Goal: Task Accomplishment & Management: Manage account settings

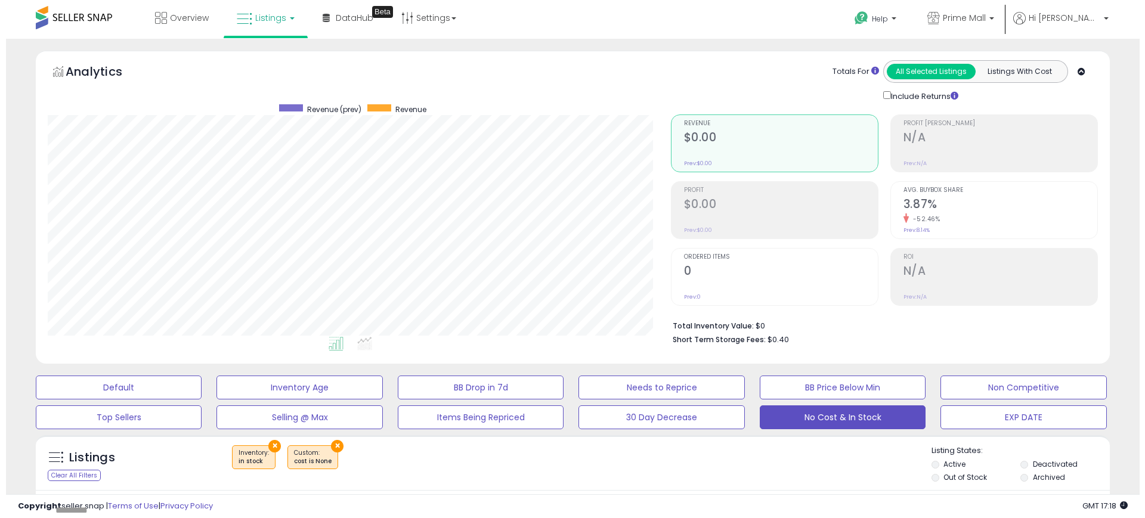
scroll to position [245, 623]
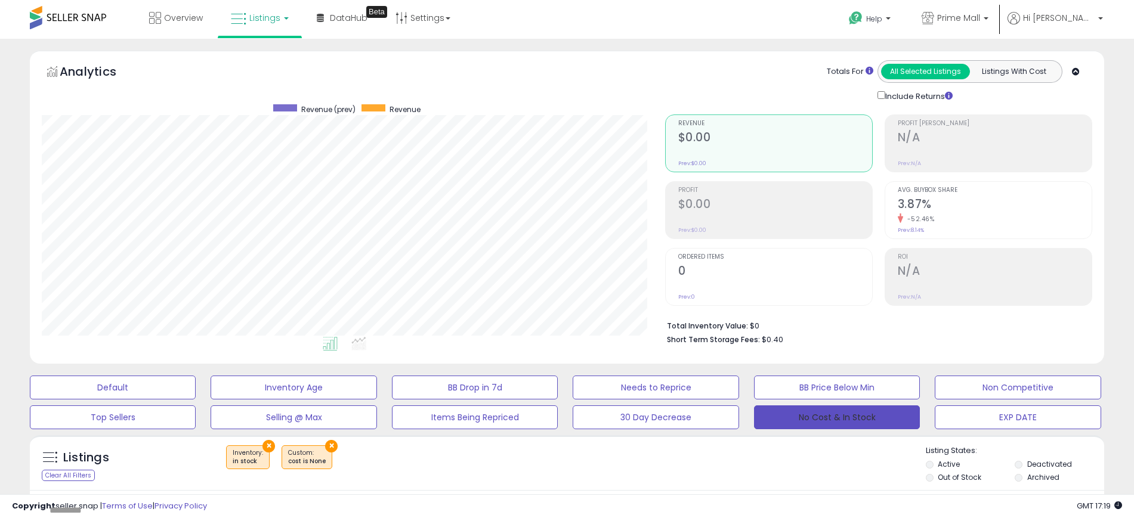
click at [824, 419] on button "No Cost & In Stock" at bounding box center [837, 418] width 166 height 24
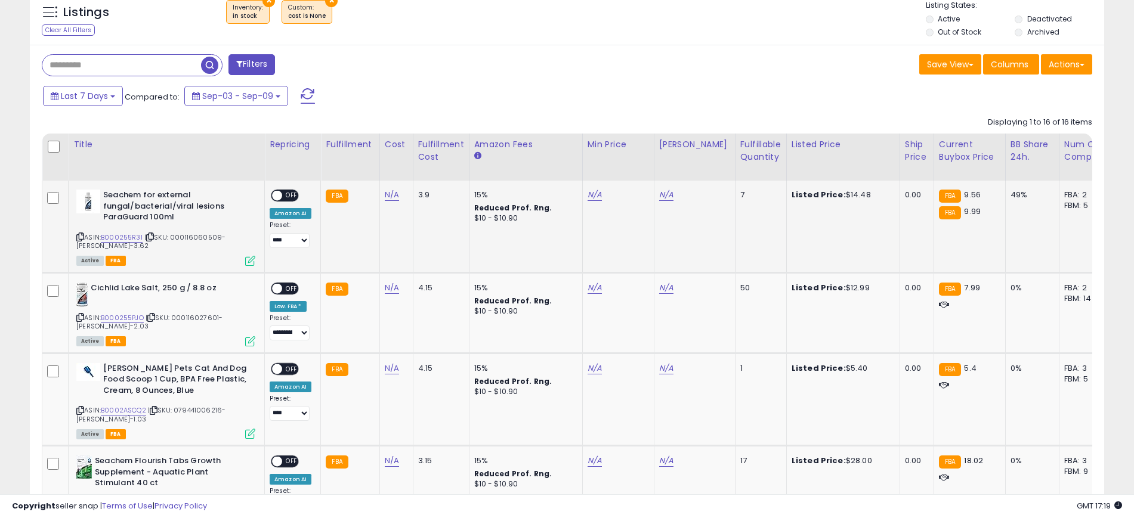
scroll to position [447, 0]
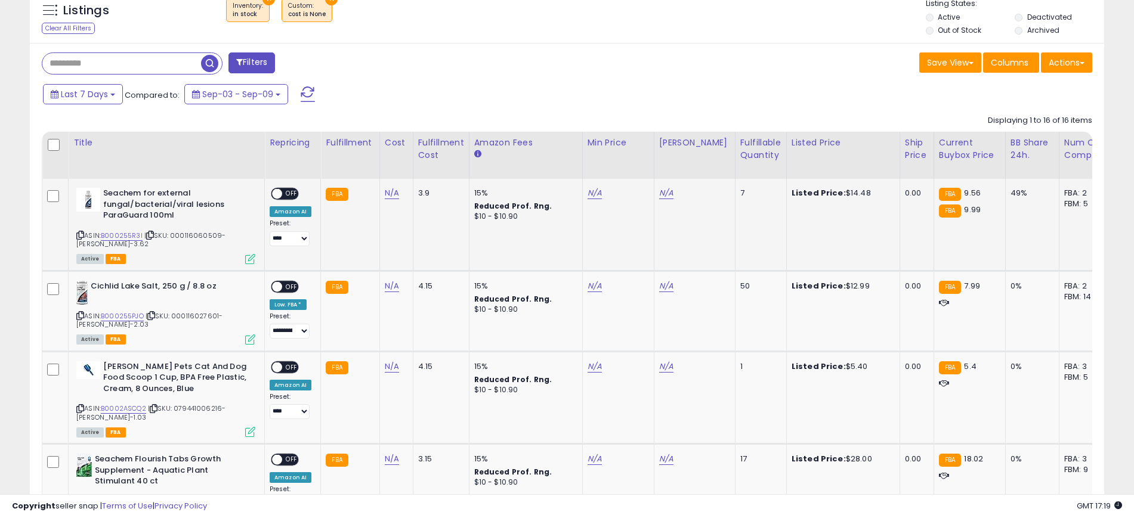
click at [79, 235] on icon at bounding box center [80, 235] width 8 height 7
click at [389, 193] on link "N/A" at bounding box center [392, 193] width 14 height 12
type input "*"
type input "****"
click at [433, 163] on button "submit" at bounding box center [423, 163] width 20 height 18
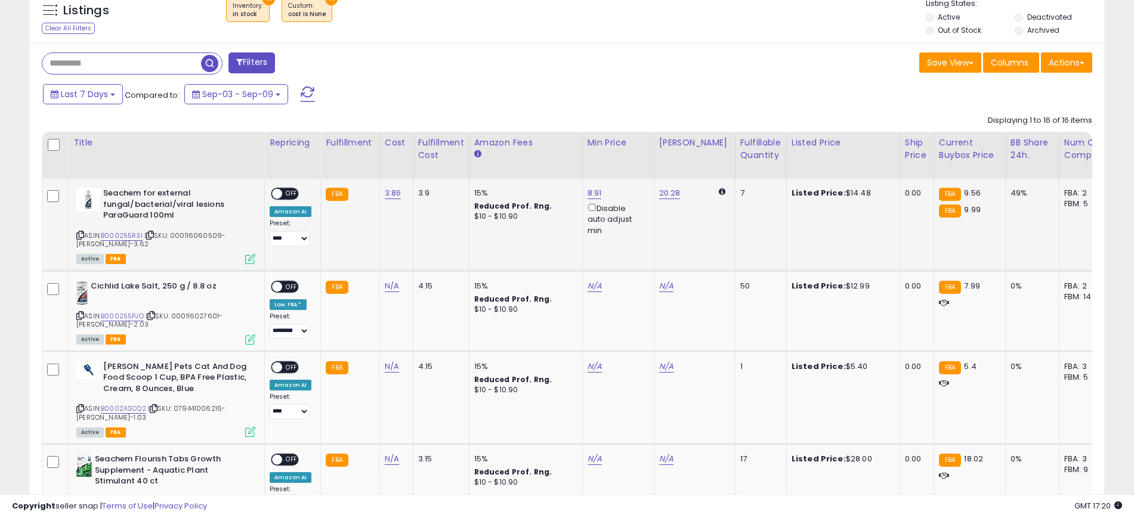
click at [290, 195] on span "OFF" at bounding box center [291, 194] width 19 height 10
click at [80, 313] on icon at bounding box center [80, 316] width 8 height 7
click at [81, 411] on icon at bounding box center [80, 409] width 8 height 7
click at [390, 366] on link "N/A" at bounding box center [392, 367] width 14 height 12
type input "*"
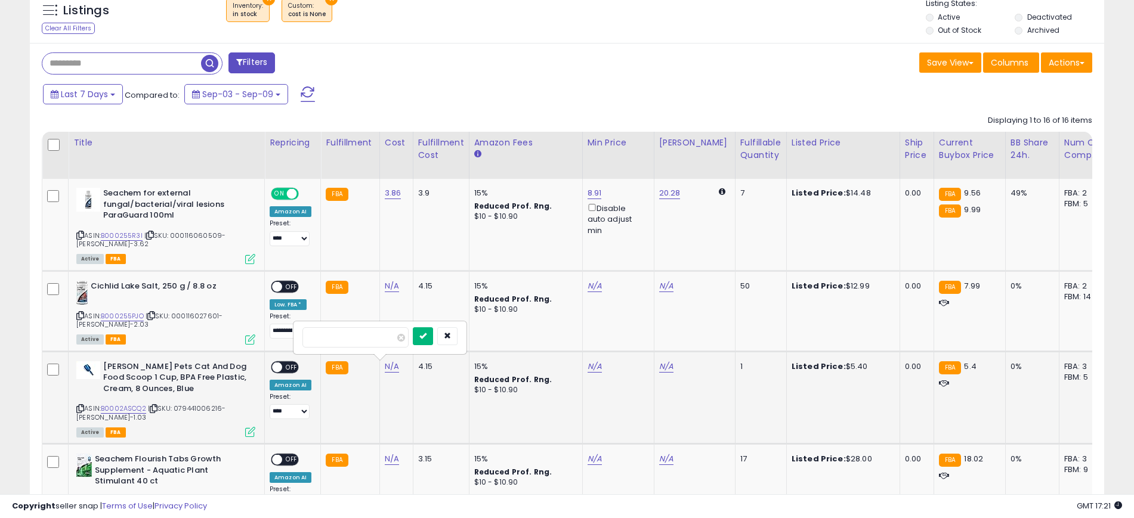
type input "****"
click at [433, 328] on button "submit" at bounding box center [423, 336] width 20 height 18
click at [298, 366] on span "OFF" at bounding box center [291, 367] width 19 height 10
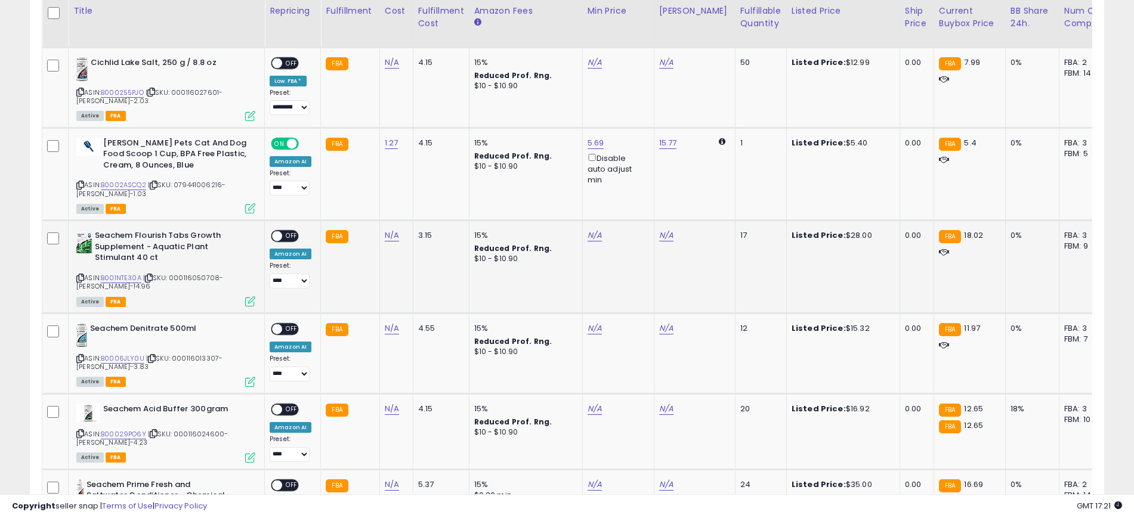
click at [79, 276] on icon at bounding box center [80, 278] width 8 height 7
click at [395, 240] on link "N/A" at bounding box center [392, 236] width 14 height 12
type input "**"
type input "*****"
click at [433, 206] on button "submit" at bounding box center [423, 205] width 20 height 18
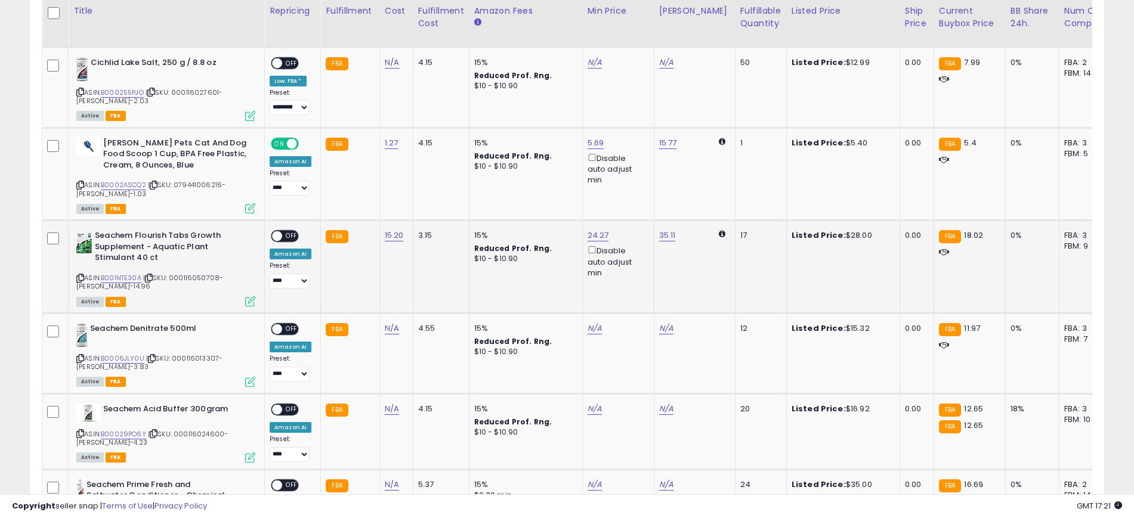
click at [288, 239] on span "OFF" at bounding box center [291, 236] width 19 height 10
click at [76, 360] on icon at bounding box center [80, 358] width 8 height 7
click at [392, 326] on link "N/A" at bounding box center [392, 329] width 14 height 12
type input "*"
type input "****"
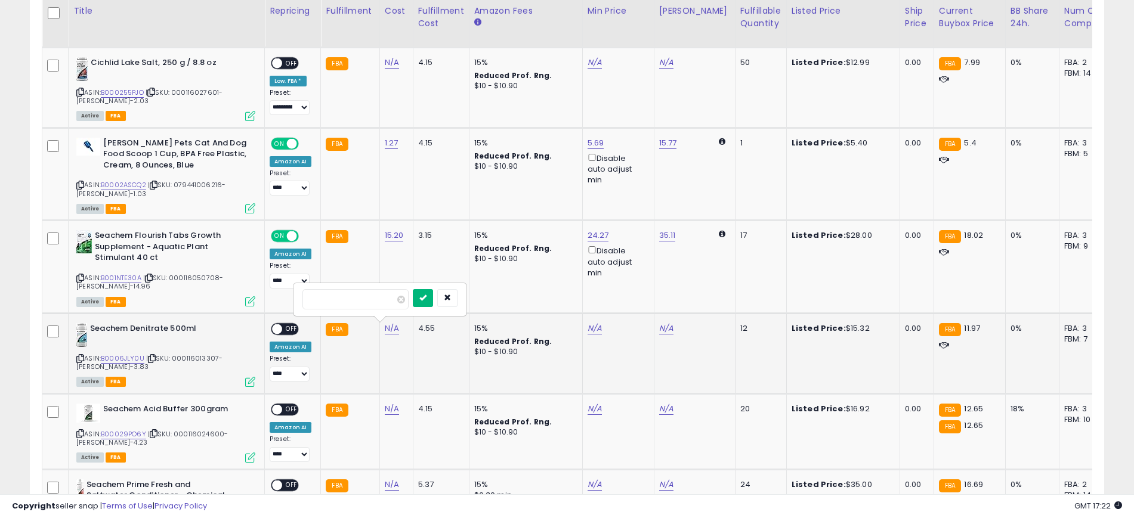
click at [433, 304] on button "submit" at bounding box center [423, 298] width 20 height 18
click at [286, 324] on span "OFF" at bounding box center [291, 329] width 19 height 10
click at [79, 436] on icon at bounding box center [80, 434] width 8 height 7
click at [387, 412] on link "N/A" at bounding box center [392, 409] width 14 height 12
type input "*"
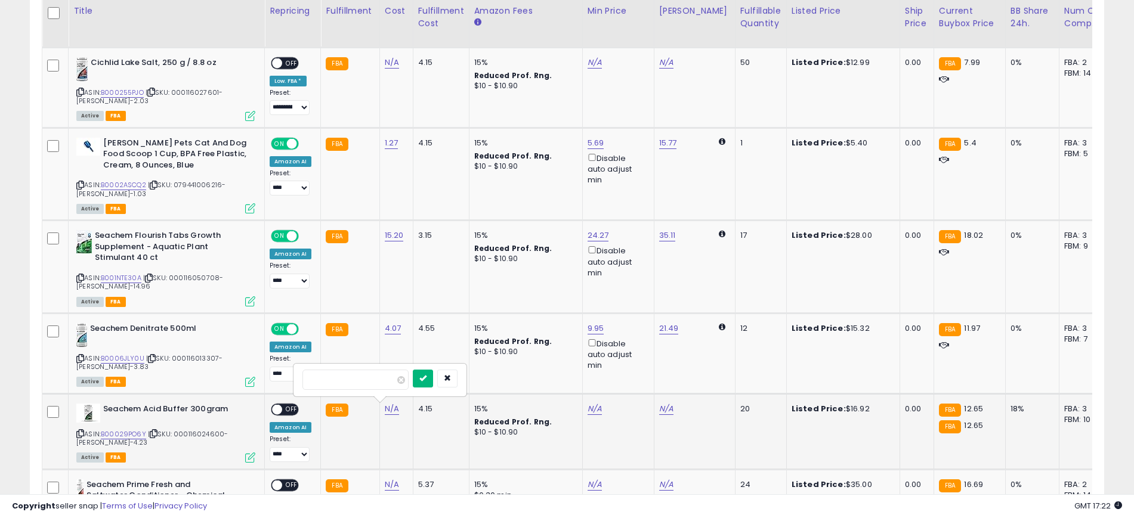
type input "****"
click at [426, 375] on icon "submit" at bounding box center [422, 378] width 7 height 7
click at [289, 410] on span "OFF" at bounding box center [291, 409] width 19 height 10
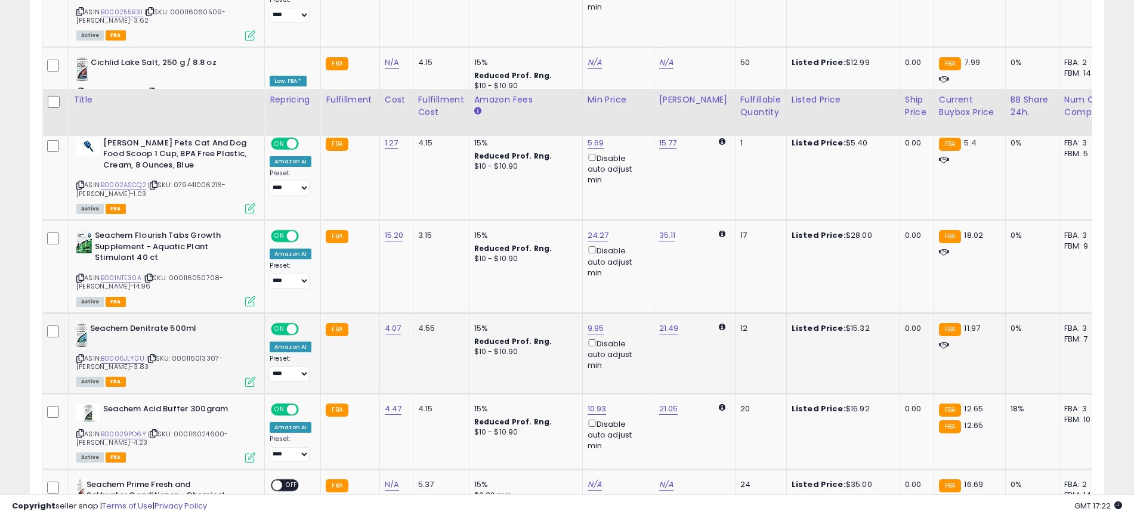
scroll to position [895, 0]
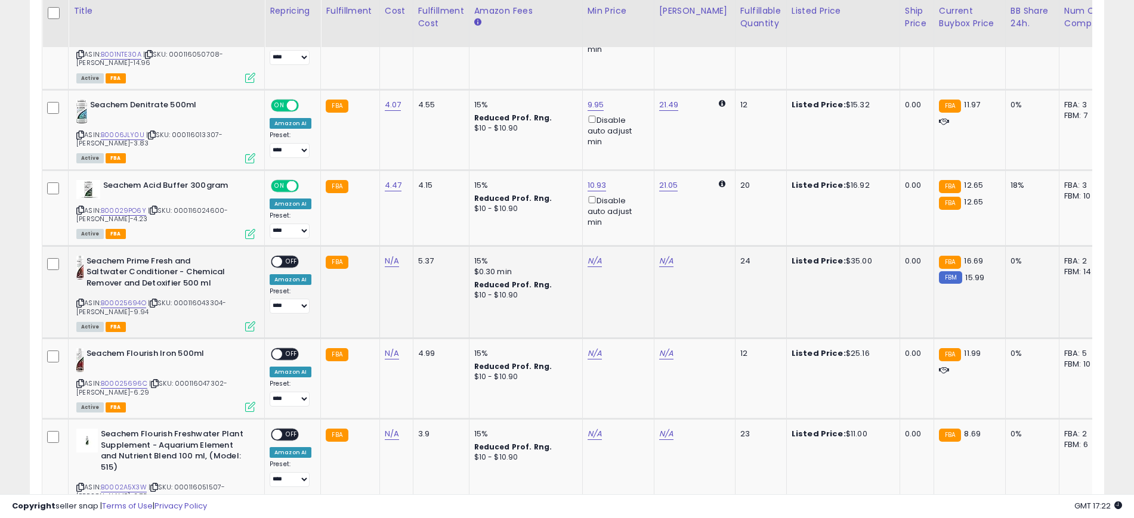
click at [79, 306] on icon at bounding box center [80, 303] width 8 height 7
click at [392, 265] on link "N/A" at bounding box center [392, 261] width 14 height 12
type input "**"
type input "*****"
click at [433, 231] on button "submit" at bounding box center [423, 231] width 20 height 18
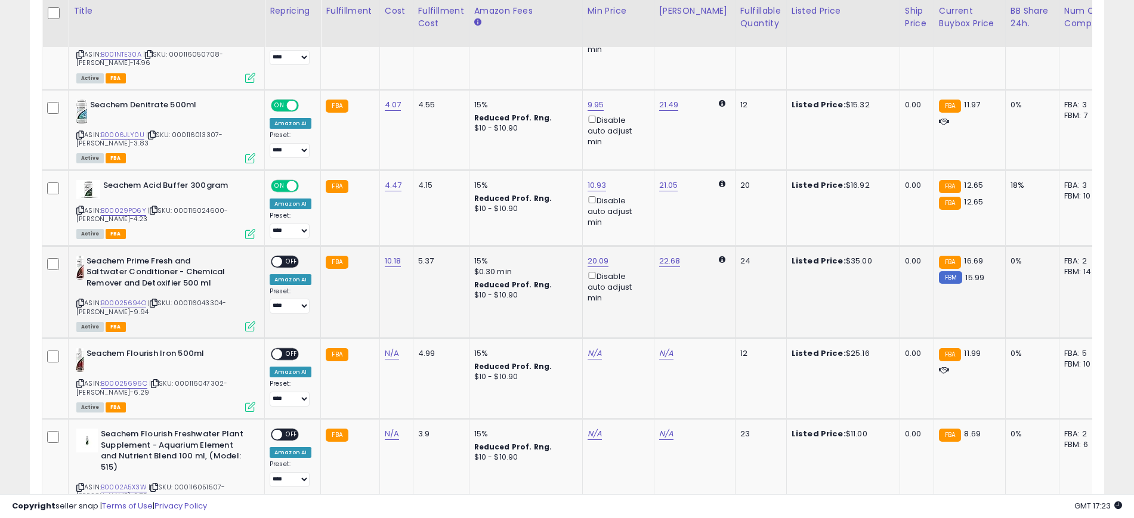
click at [288, 259] on span "OFF" at bounding box center [291, 261] width 19 height 10
click at [82, 384] on icon at bounding box center [80, 384] width 8 height 7
click at [386, 350] on link "N/A" at bounding box center [392, 354] width 14 height 12
type input "*"
type input "****"
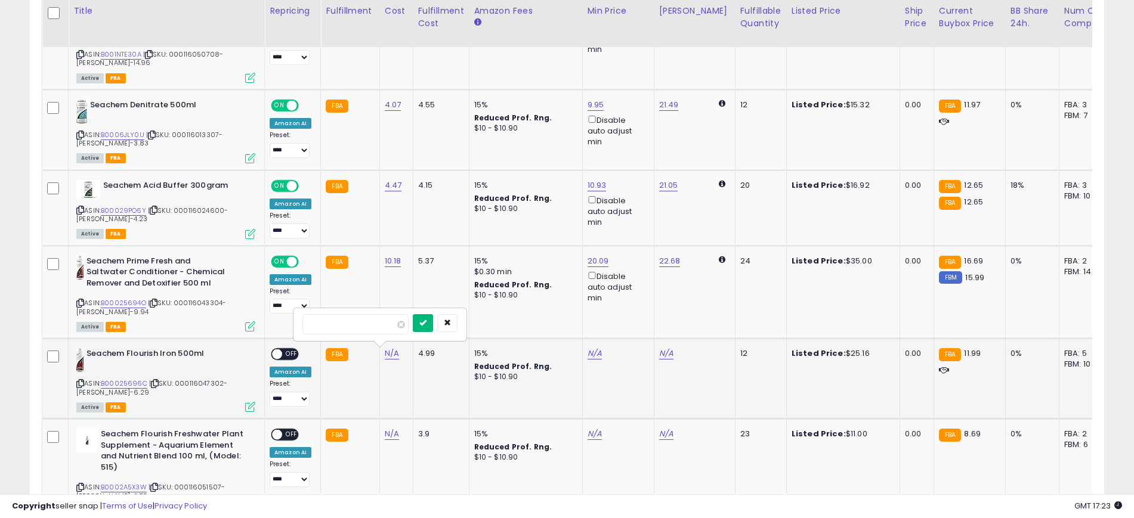
click at [433, 325] on button "submit" at bounding box center [423, 323] width 20 height 18
click at [289, 350] on span "OFF" at bounding box center [291, 355] width 19 height 10
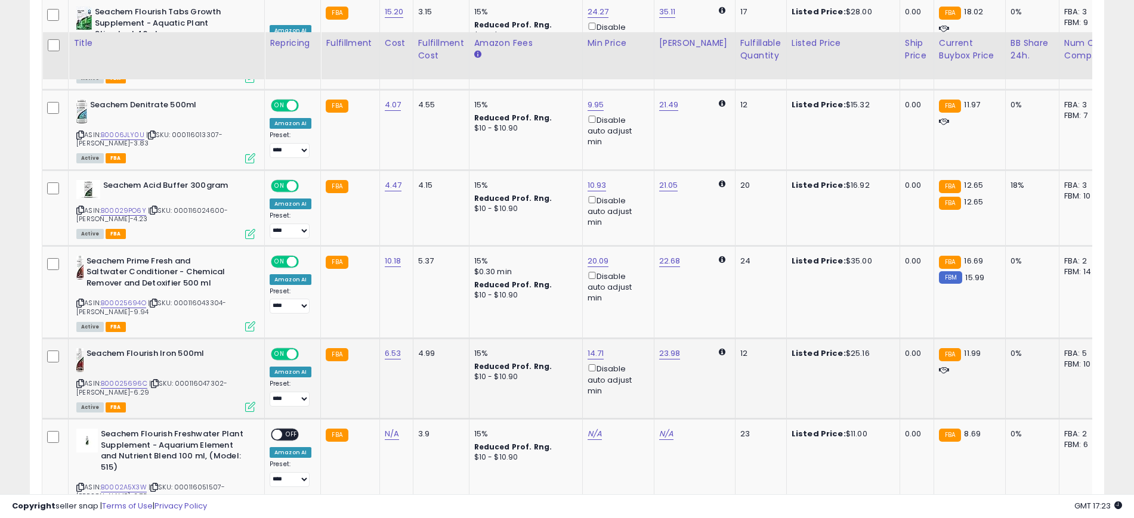
scroll to position [1118, 0]
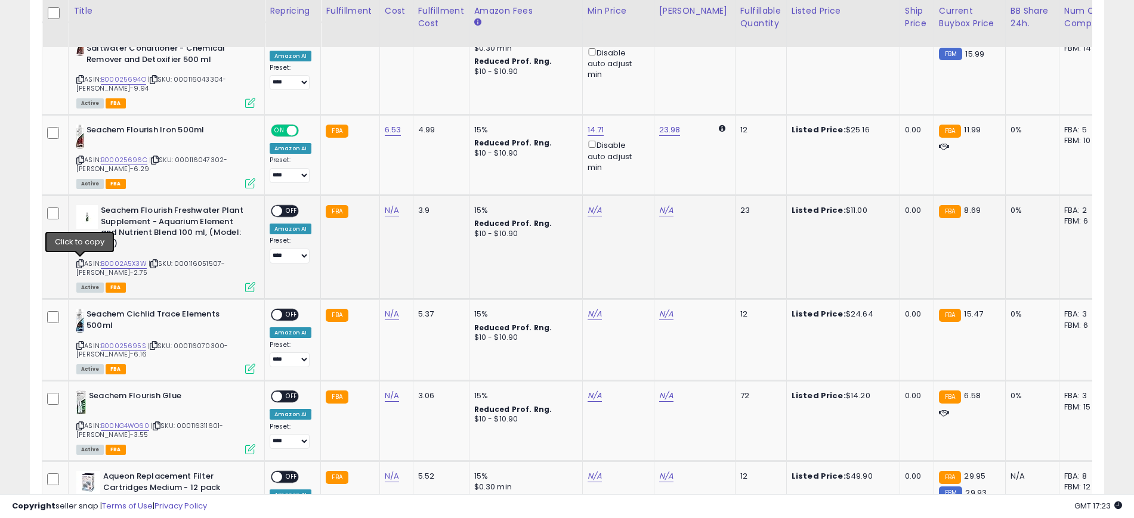
click at [80, 265] on icon at bounding box center [80, 264] width 8 height 7
click at [394, 212] on link "N/A" at bounding box center [392, 211] width 14 height 12
type input "*"
type input "****"
click at [426, 178] on icon "submit" at bounding box center [422, 179] width 7 height 7
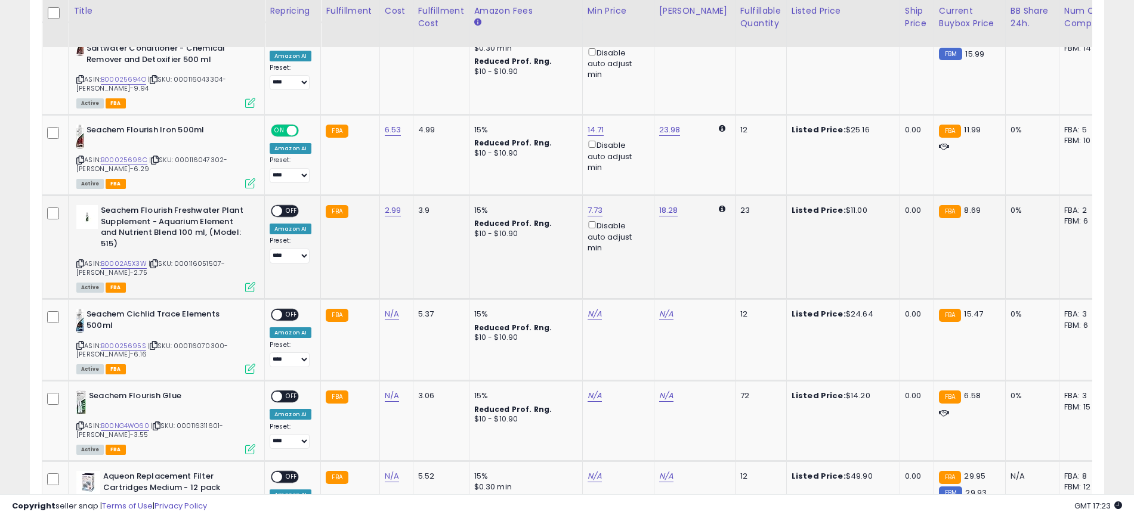
click at [291, 209] on span "OFF" at bounding box center [291, 211] width 19 height 10
click at [81, 345] on icon at bounding box center [80, 345] width 8 height 7
click at [385, 318] on link "N/A" at bounding box center [392, 314] width 14 height 12
type input "*"
type input "****"
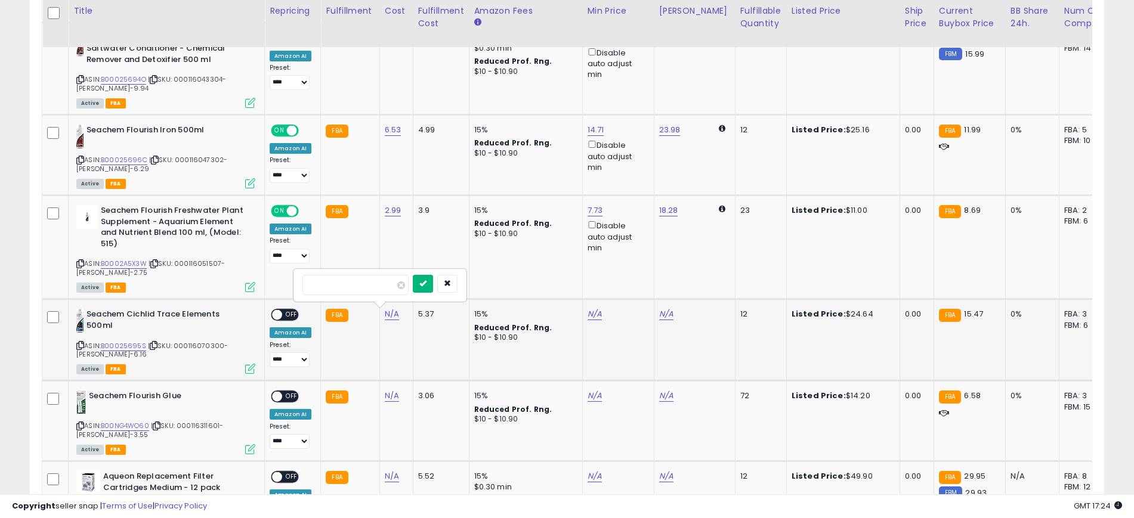
click at [426, 280] on icon "submit" at bounding box center [422, 283] width 7 height 7
click at [291, 317] on span "OFF" at bounding box center [291, 315] width 19 height 10
click at [80, 427] on icon at bounding box center [80, 426] width 8 height 7
click at [395, 398] on link "N/A" at bounding box center [392, 396] width 14 height 12
type input "*"
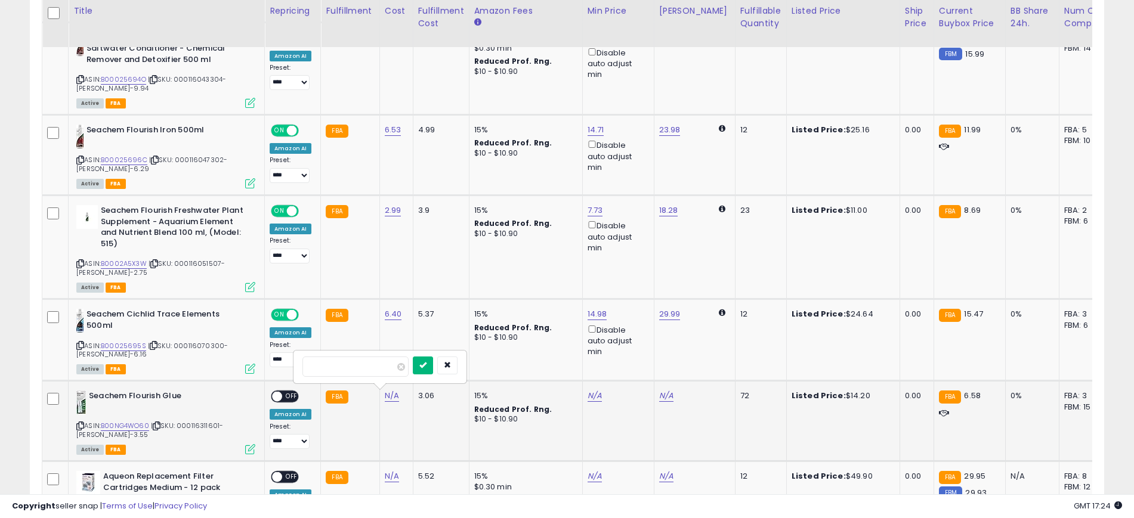
type input "****"
click at [433, 361] on button "submit" at bounding box center [423, 366] width 20 height 18
click at [289, 398] on span "OFF" at bounding box center [291, 397] width 19 height 10
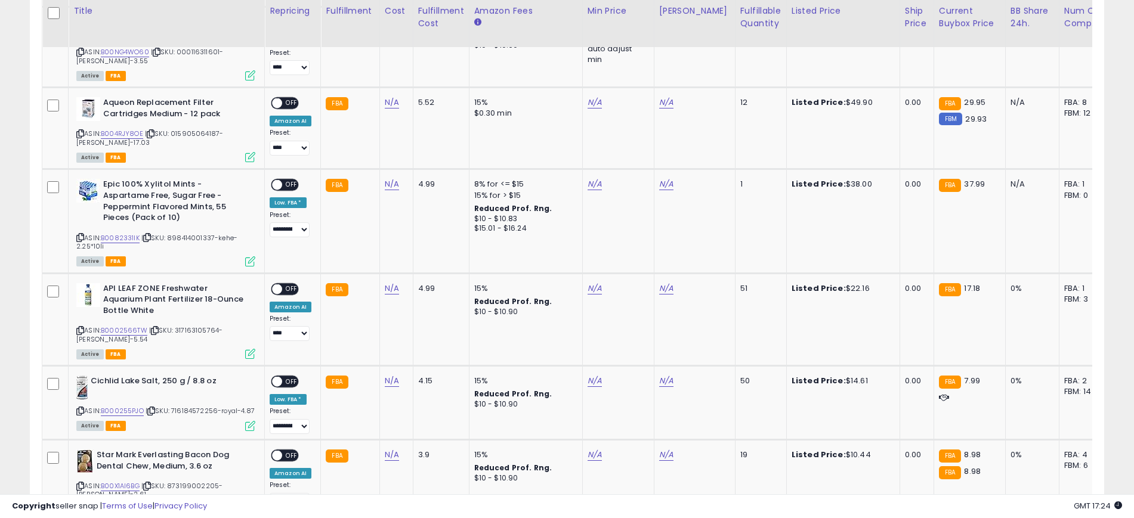
scroll to position [1500, 0]
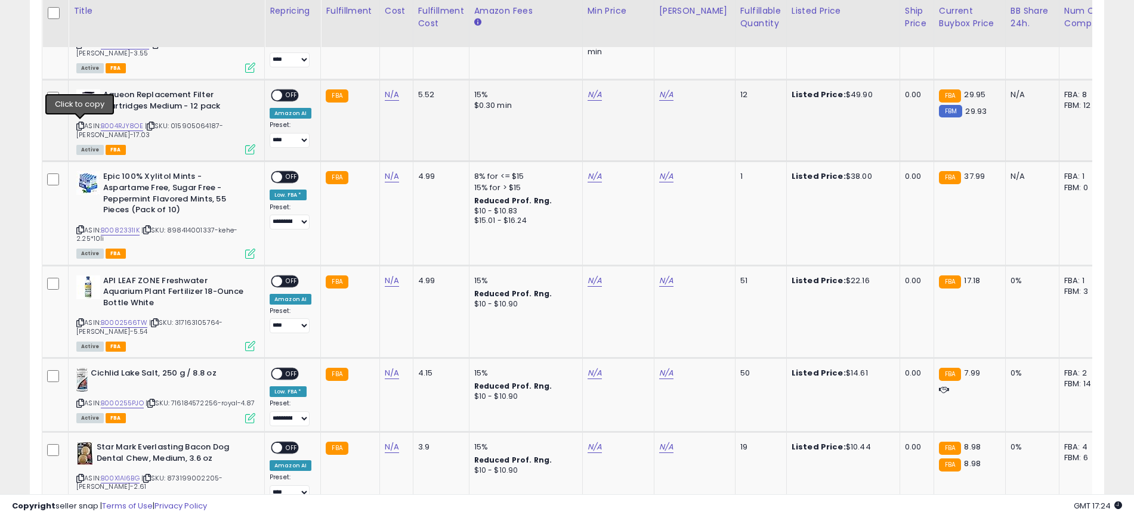
click at [79, 128] on icon at bounding box center [80, 126] width 8 height 7
click at [388, 94] on link "N/A" at bounding box center [392, 95] width 14 height 12
type input "**"
type input "*****"
click at [433, 63] on button "submit" at bounding box center [423, 64] width 20 height 18
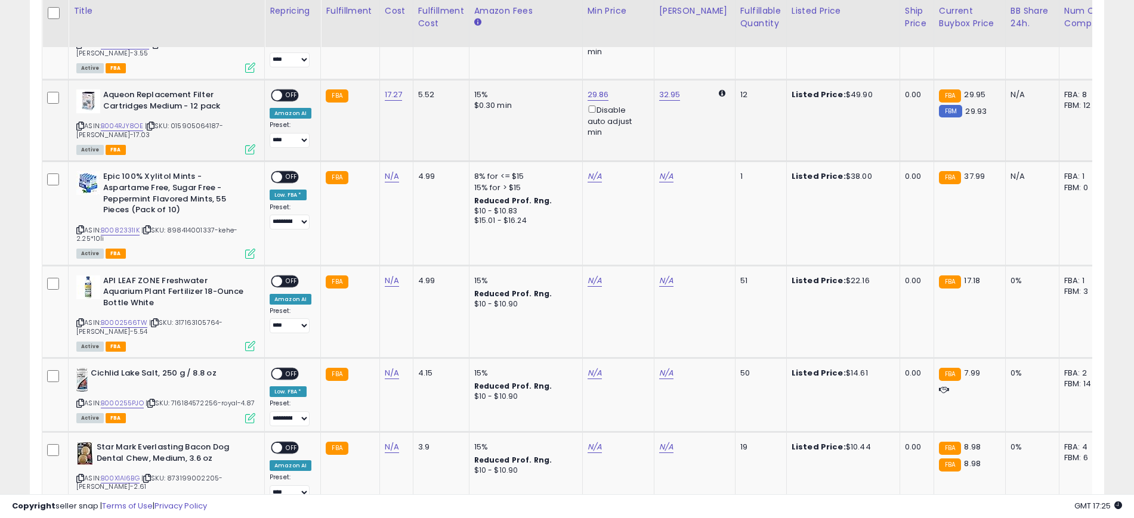
click at [293, 94] on span "OFF" at bounding box center [291, 96] width 19 height 10
click at [80, 230] on icon at bounding box center [80, 230] width 8 height 7
click at [81, 321] on icon at bounding box center [80, 323] width 8 height 7
click at [394, 280] on link "N/A" at bounding box center [392, 281] width 14 height 12
type input "*"
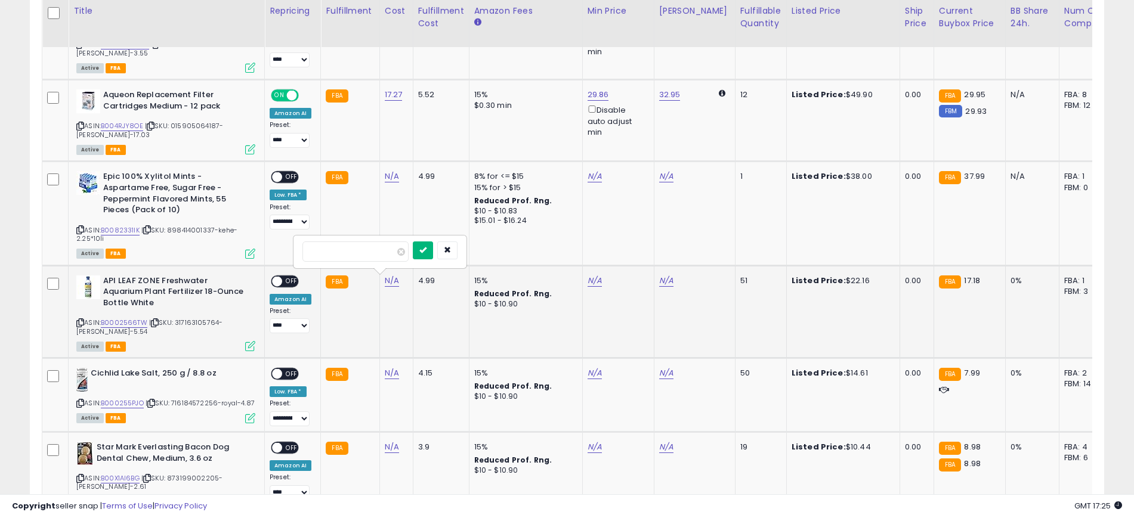
type input "****"
click at [433, 245] on button "submit" at bounding box center [423, 251] width 20 height 18
click at [292, 283] on span "OFF" at bounding box center [291, 281] width 19 height 10
click at [146, 407] on span "| SKU: 716184572256-royal-4.87" at bounding box center [200, 403] width 109 height 10
click at [80, 401] on icon at bounding box center [80, 403] width 8 height 7
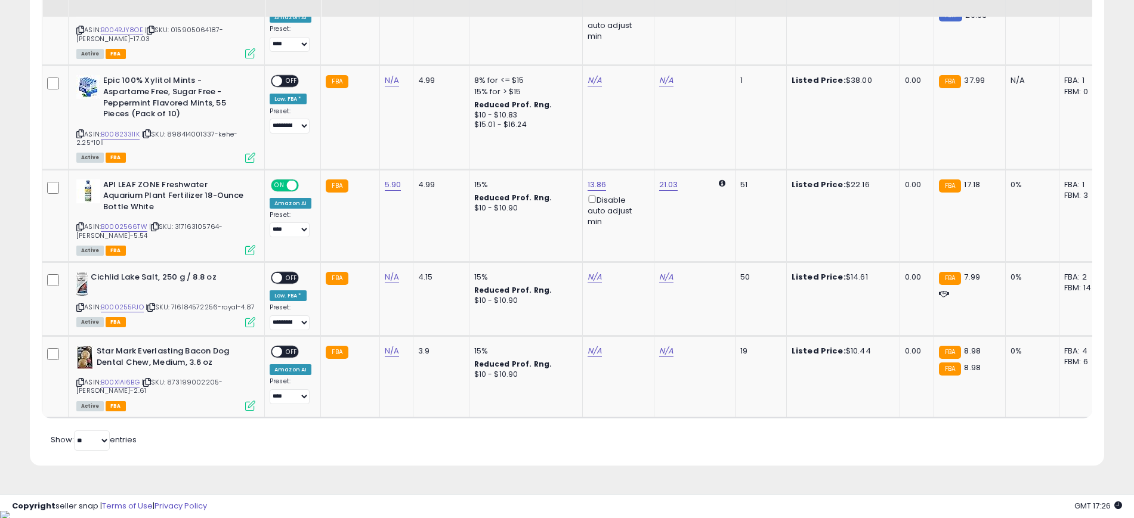
scroll to position [1606, 0]
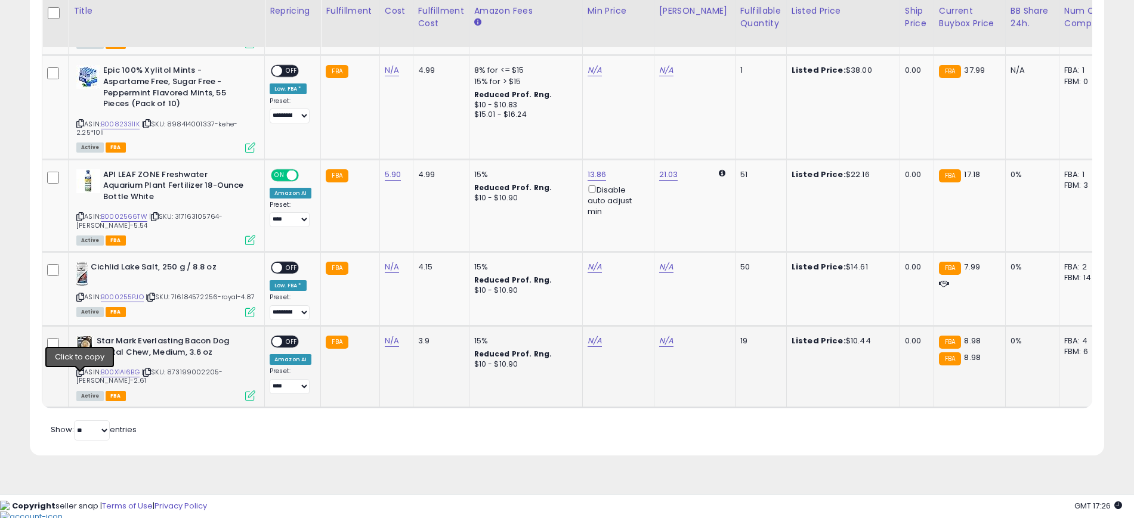
click at [81, 376] on icon at bounding box center [80, 372] width 8 height 7
click at [395, 347] on link "N/A" at bounding box center [392, 341] width 14 height 12
type input "*"
type input "****"
click at [426, 320] on icon "submit" at bounding box center [422, 316] width 7 height 7
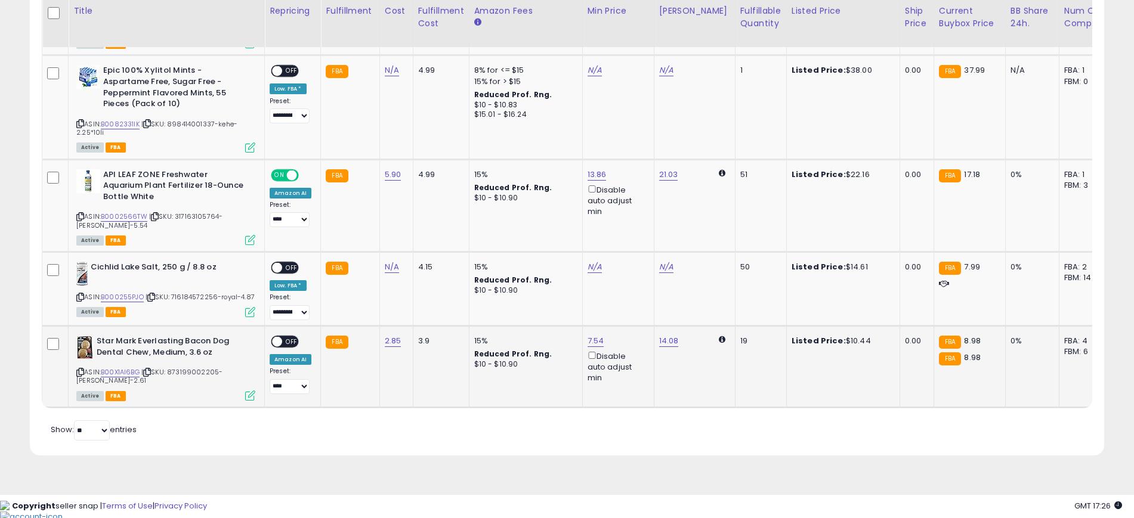
click at [290, 342] on span "OFF" at bounding box center [291, 342] width 19 height 10
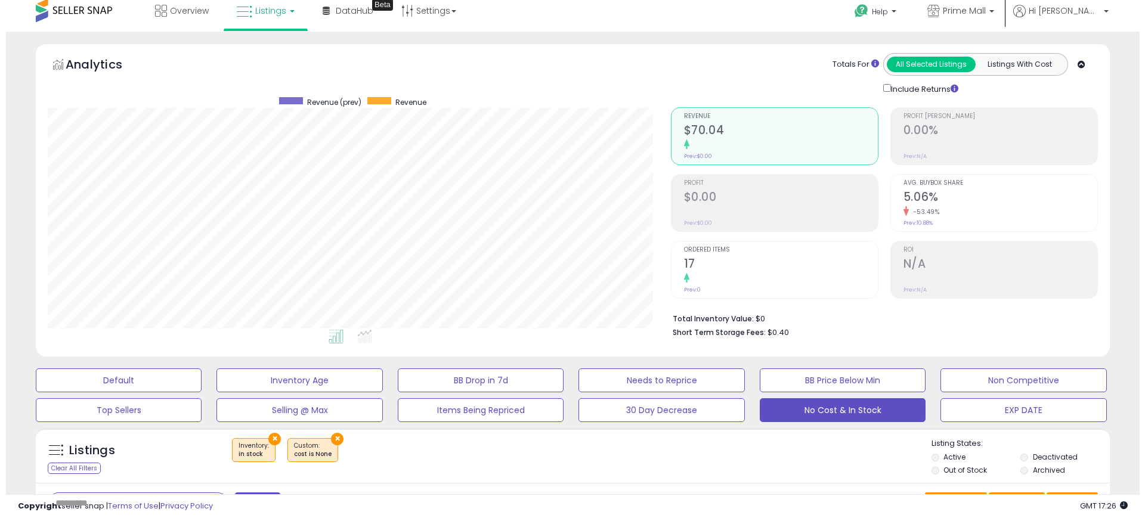
scroll to position [0, 0]
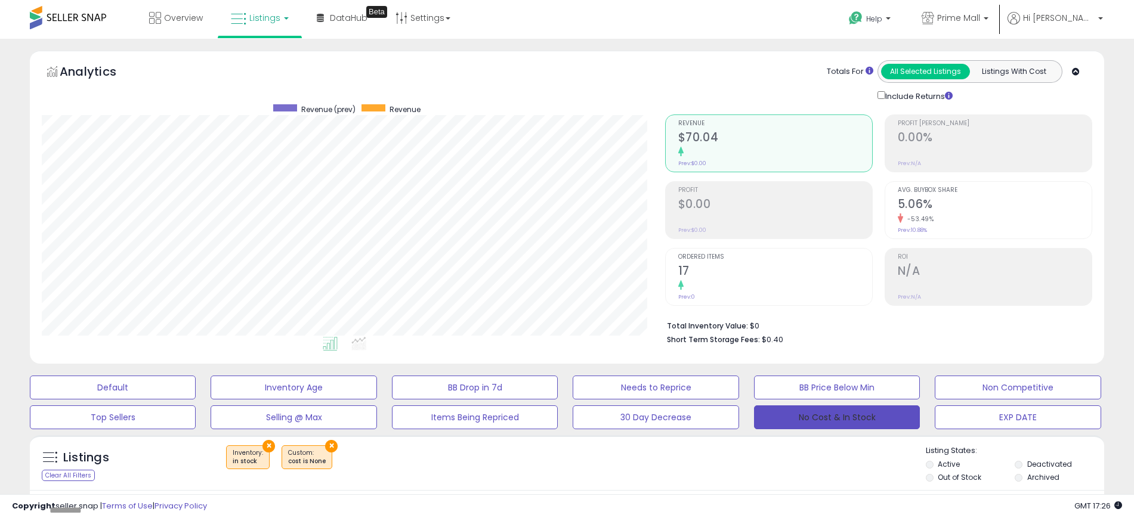
click at [865, 419] on button "No Cost & In Stock" at bounding box center [837, 418] width 166 height 24
